Goal: Find specific page/section: Find specific page/section

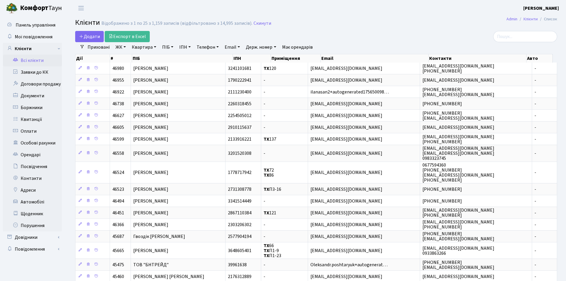
select select "25"
click at [512, 40] on input "search" at bounding box center [521, 36] width 64 height 11
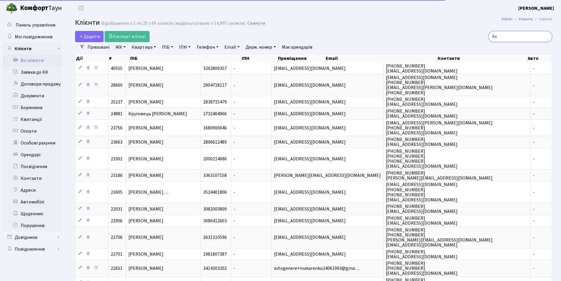
type input "R"
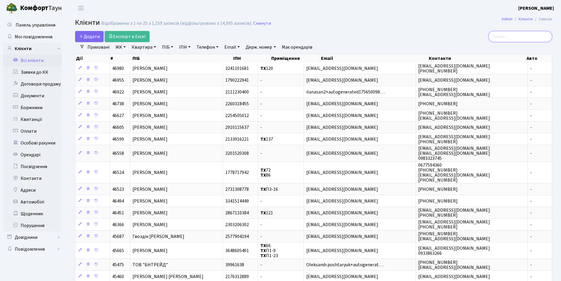
click at [520, 36] on input "search" at bounding box center [521, 36] width 64 height 11
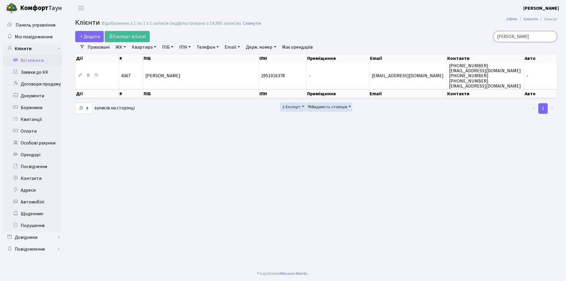
click at [545, 35] on input "[PERSON_NAME]" at bounding box center [525, 36] width 64 height 11
type input "С"
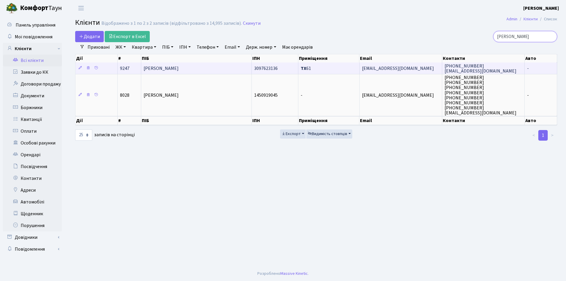
type input "[PERSON_NAME]"
click at [171, 68] on span "[PERSON_NAME]" at bounding box center [161, 68] width 35 height 6
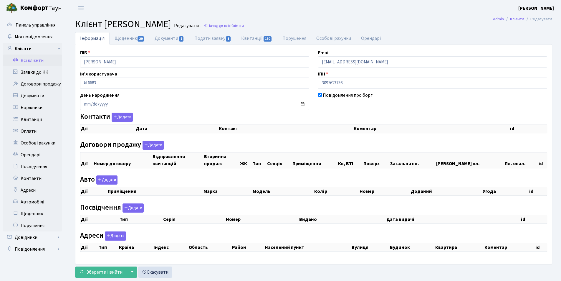
select select "25"
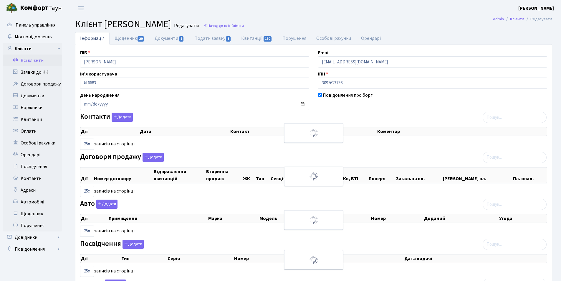
checkbox input "true"
